Goal: Task Accomplishment & Management: Use online tool/utility

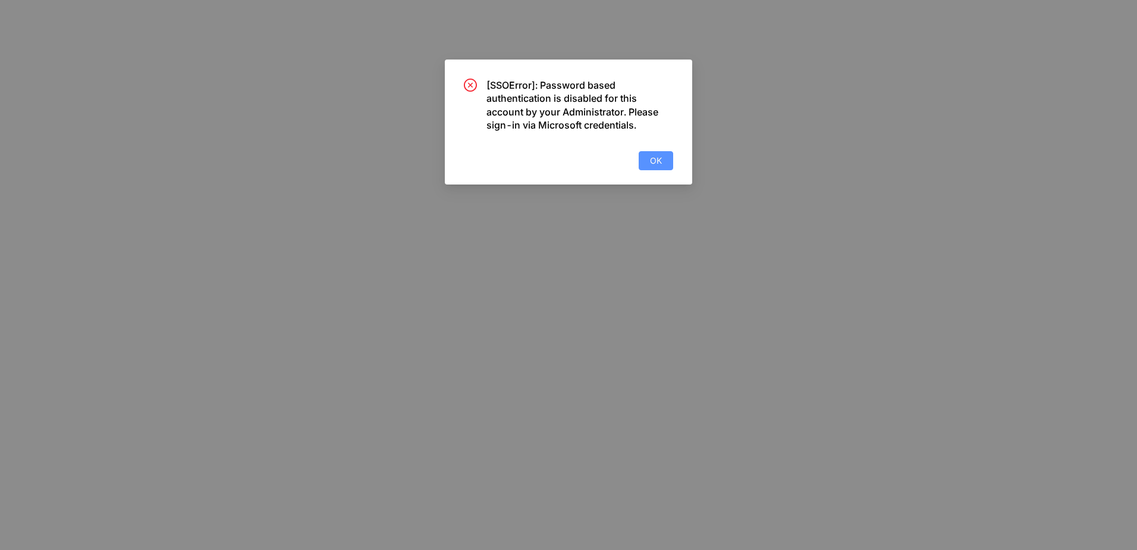
click at [652, 159] on span "OK" at bounding box center [656, 160] width 12 height 13
